Goal: Navigation & Orientation: Find specific page/section

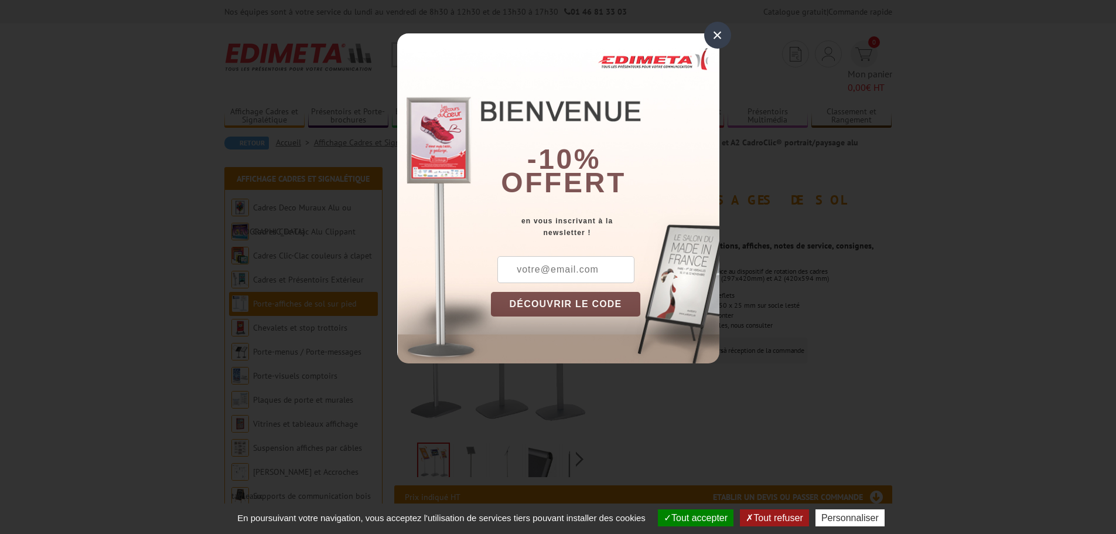
click at [720, 38] on div "×" at bounding box center [717, 35] width 27 height 27
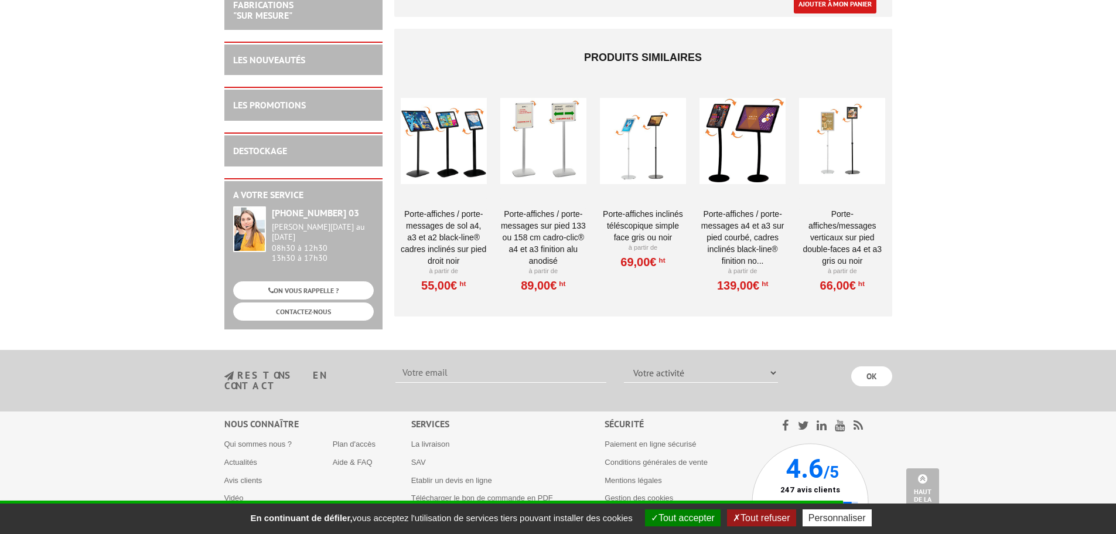
scroll to position [986, 0]
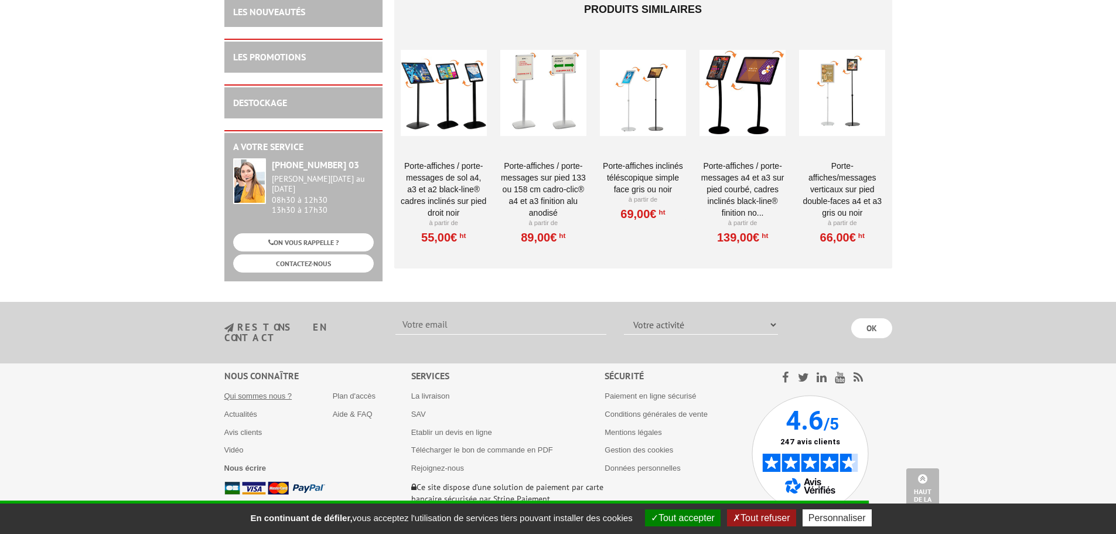
click at [244, 391] on link "Qui sommes nous ?" at bounding box center [258, 395] width 68 height 9
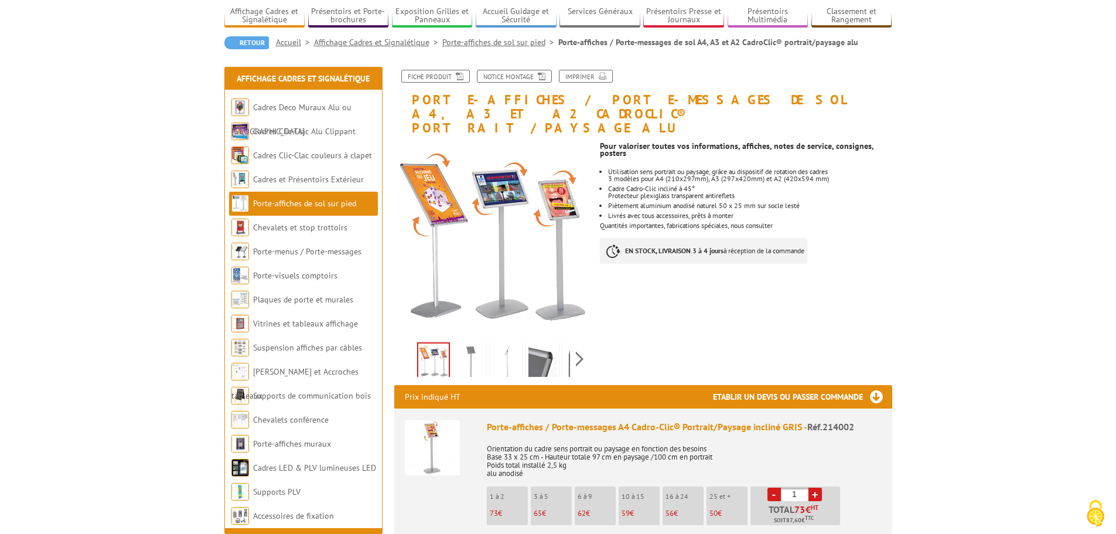
scroll to position [63, 0]
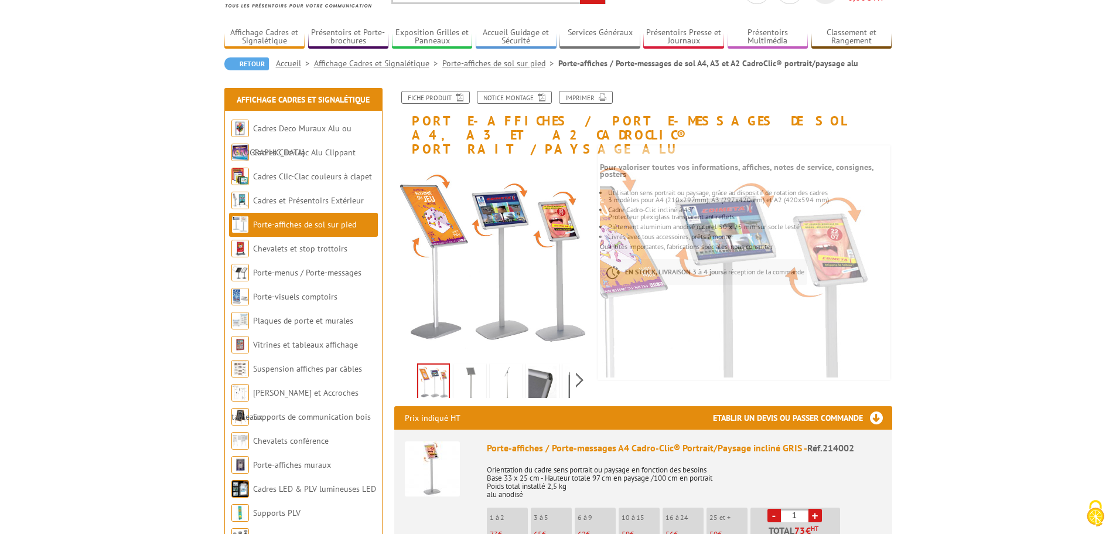
click at [507, 60] on link "Porte-affiches de sol sur pied" at bounding box center [500, 63] width 116 height 11
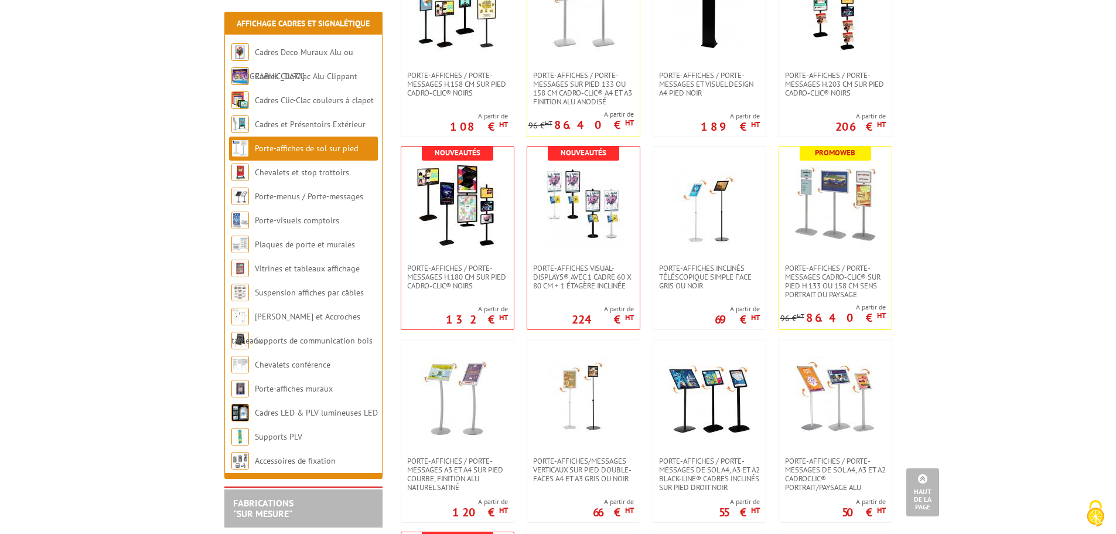
scroll to position [996, 0]
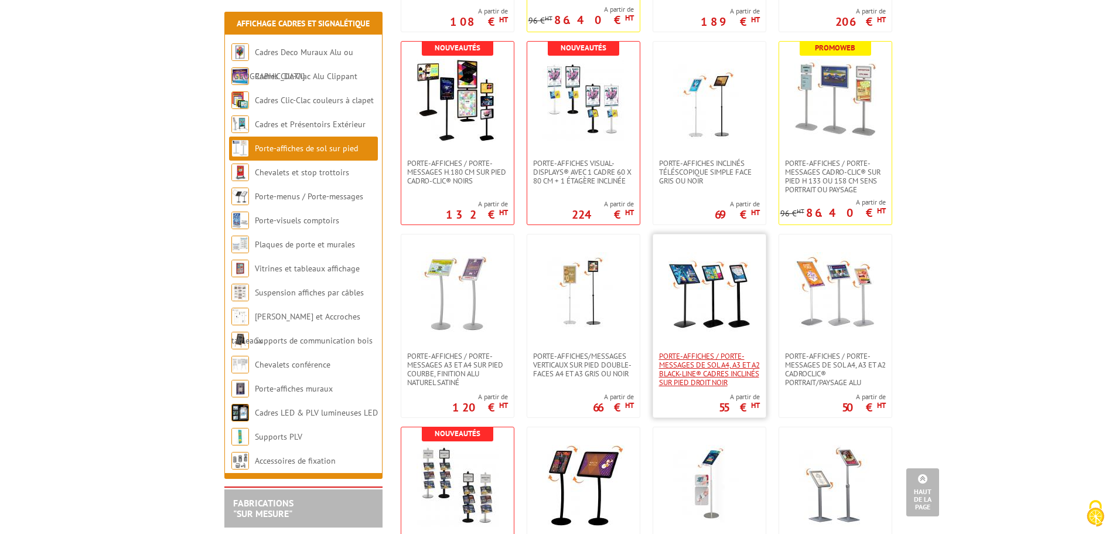
click at [720, 363] on span "Porte-affiches / Porte-messages de sol A4, A3 et A2 Black-Line® cadres inclinés…" at bounding box center [709, 369] width 101 height 35
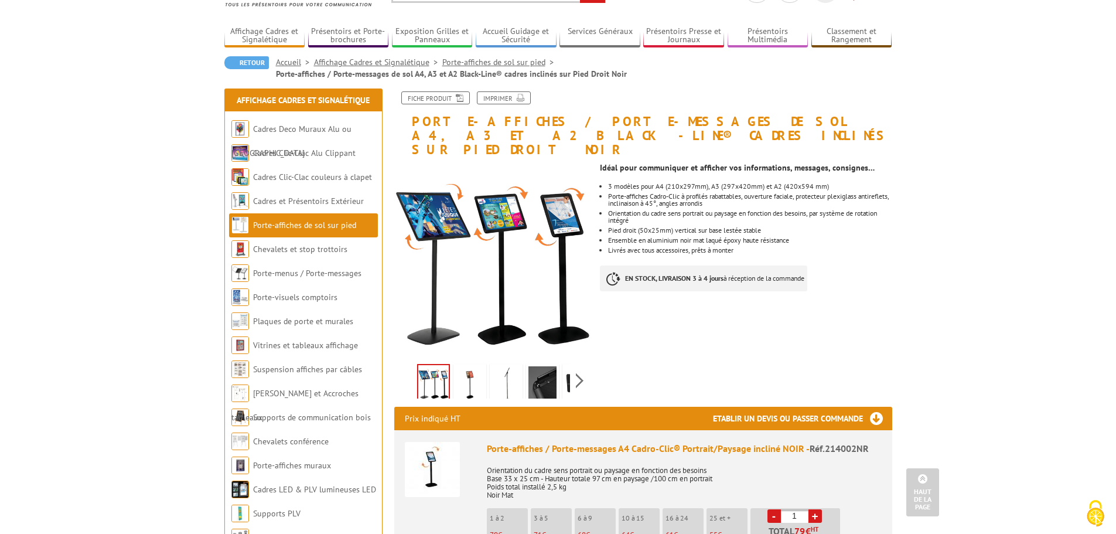
scroll to position [59, 0]
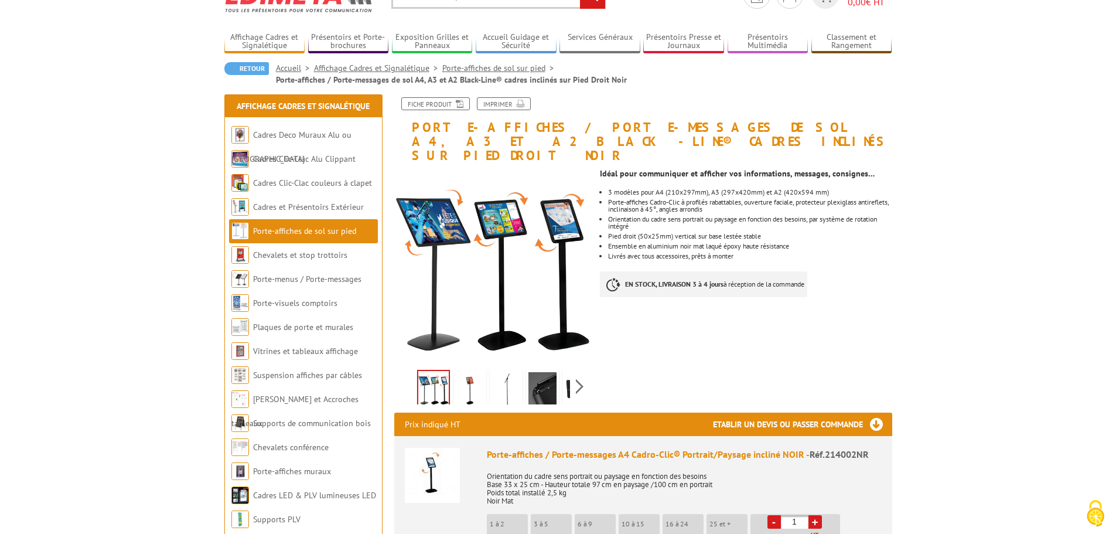
click at [541, 373] on img at bounding box center [543, 390] width 28 height 36
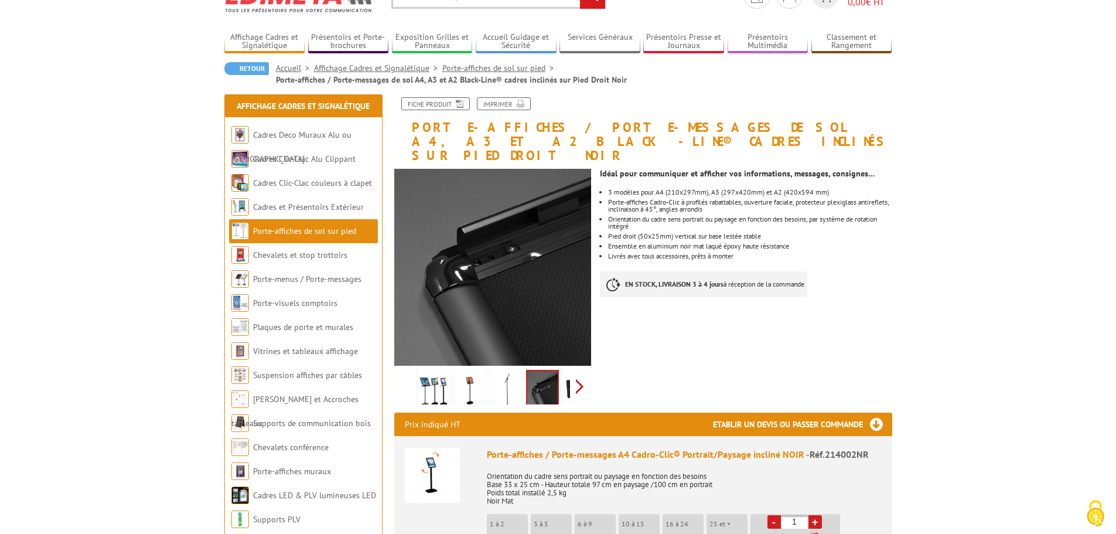
click at [577, 372] on div "Previous Next" at bounding box center [492, 386] width 197 height 41
click at [524, 374] on img at bounding box center [516, 390] width 28 height 36
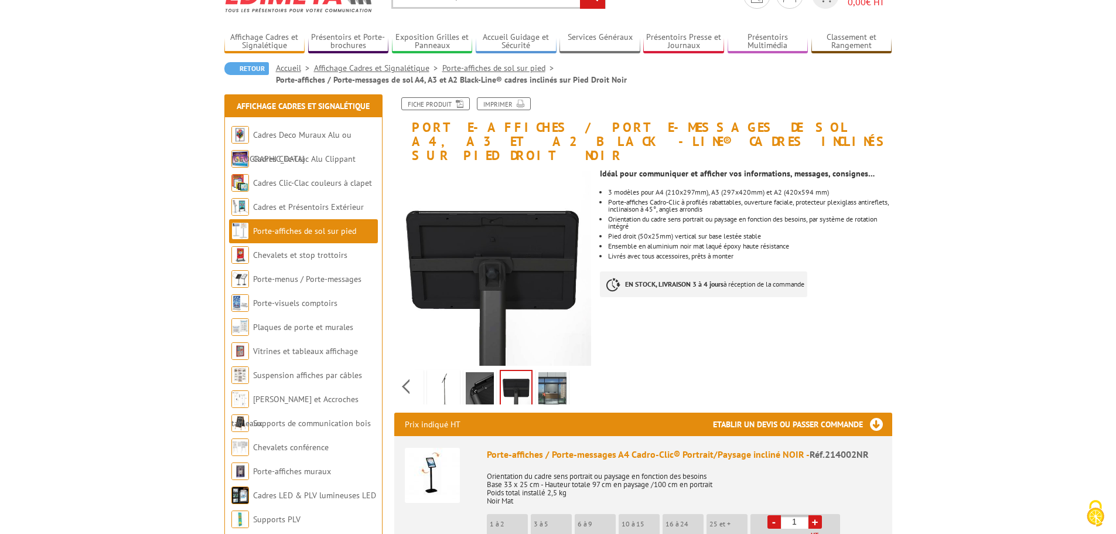
click at [548, 374] on img at bounding box center [553, 390] width 28 height 36
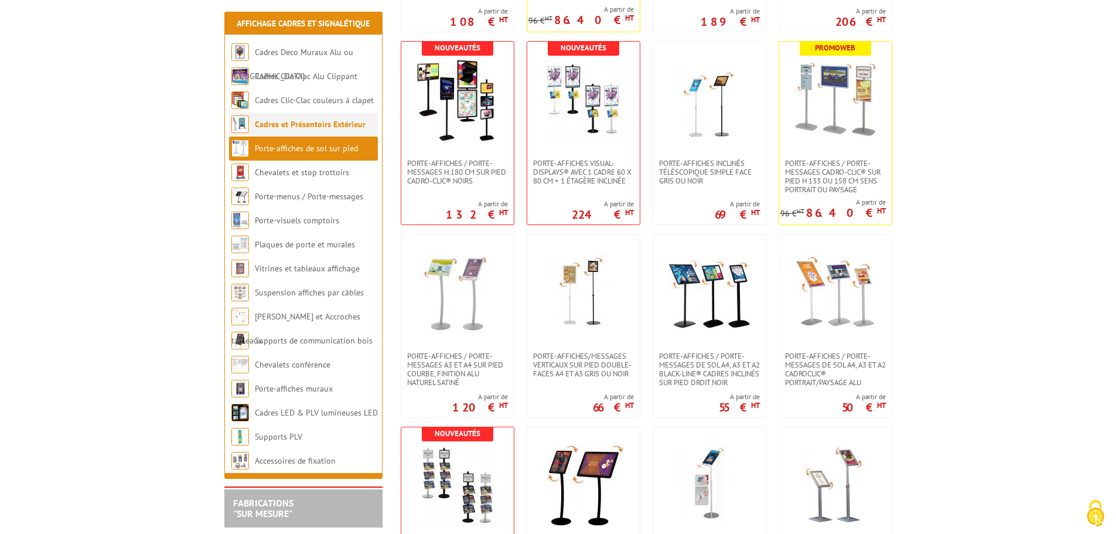
click at [283, 123] on link "Cadres et Présentoirs Extérieur" at bounding box center [310, 124] width 111 height 11
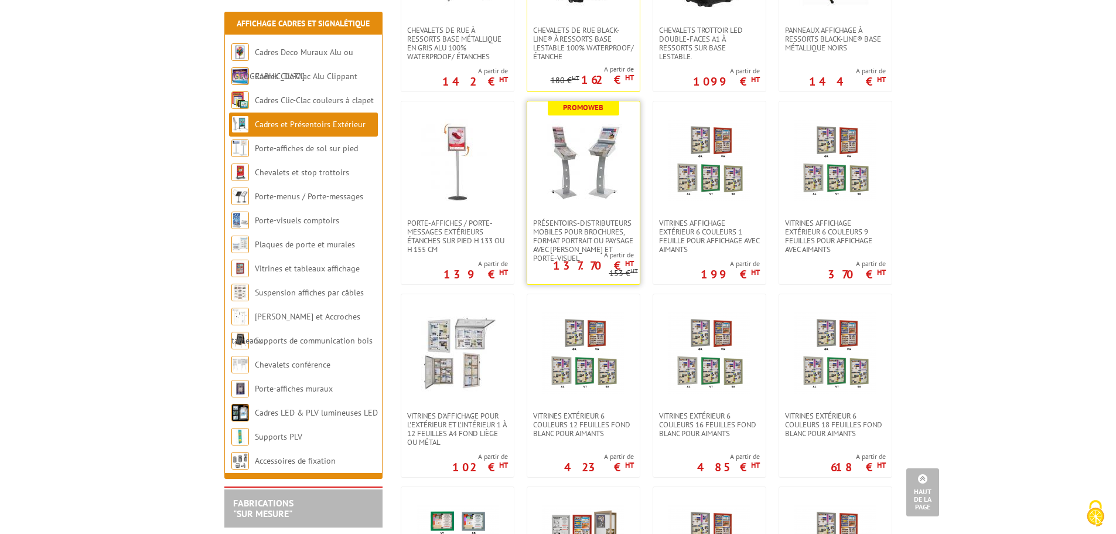
scroll to position [527, 0]
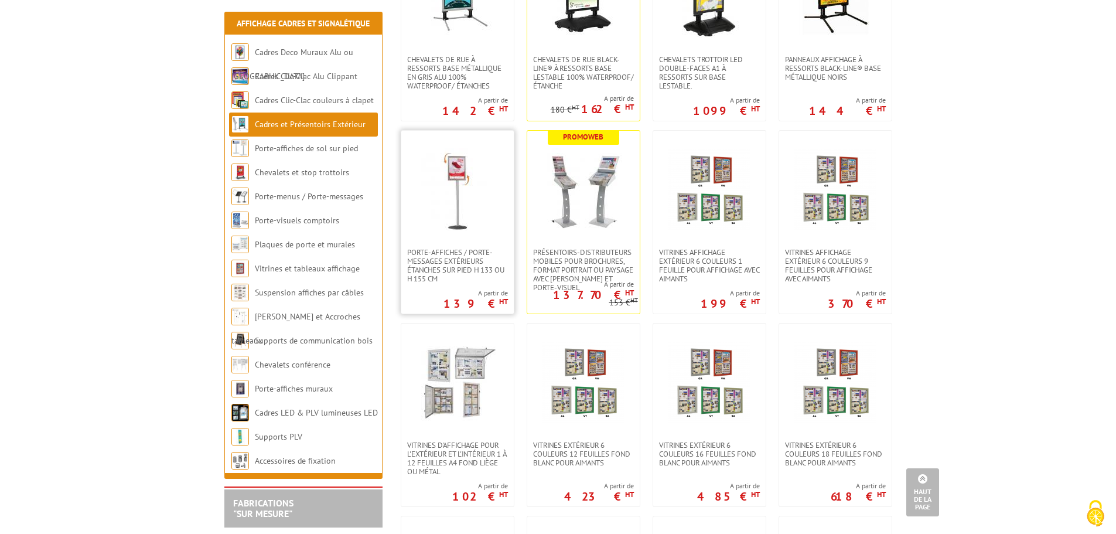
click at [454, 192] on img at bounding box center [458, 189] width 82 height 82
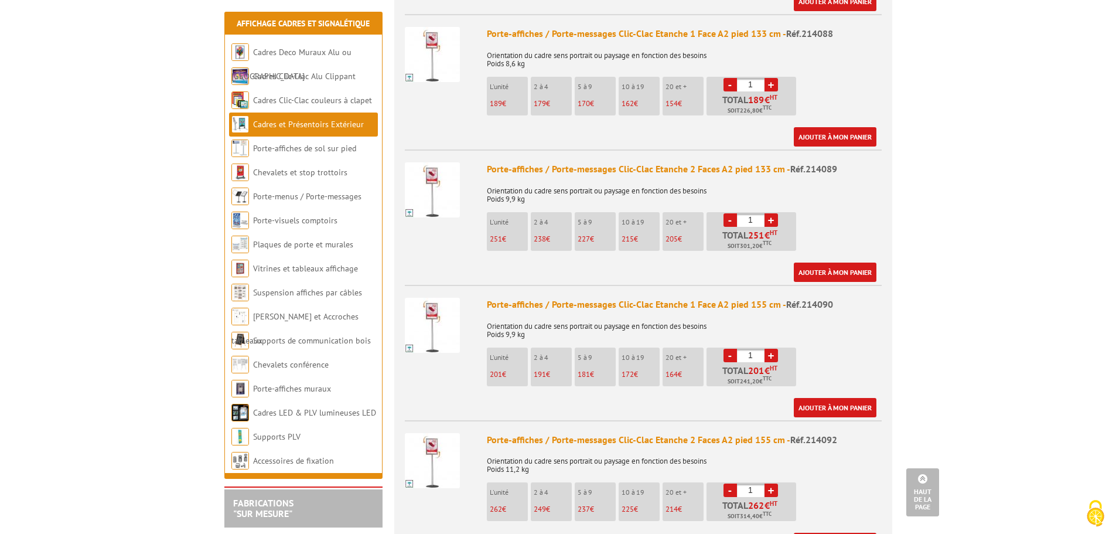
scroll to position [1524, 0]
